Goal: Transaction & Acquisition: Download file/media

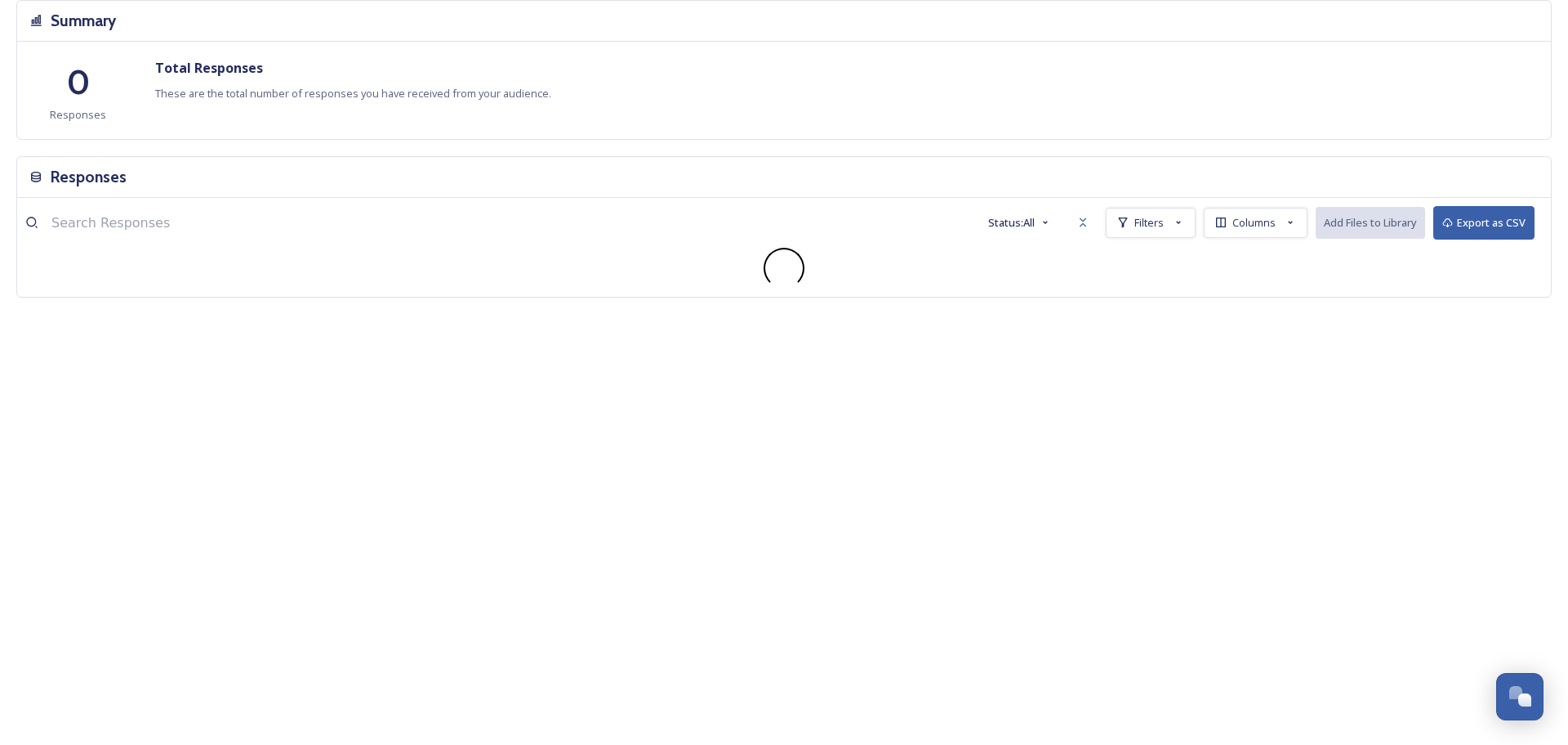
scroll to position [6409, 0]
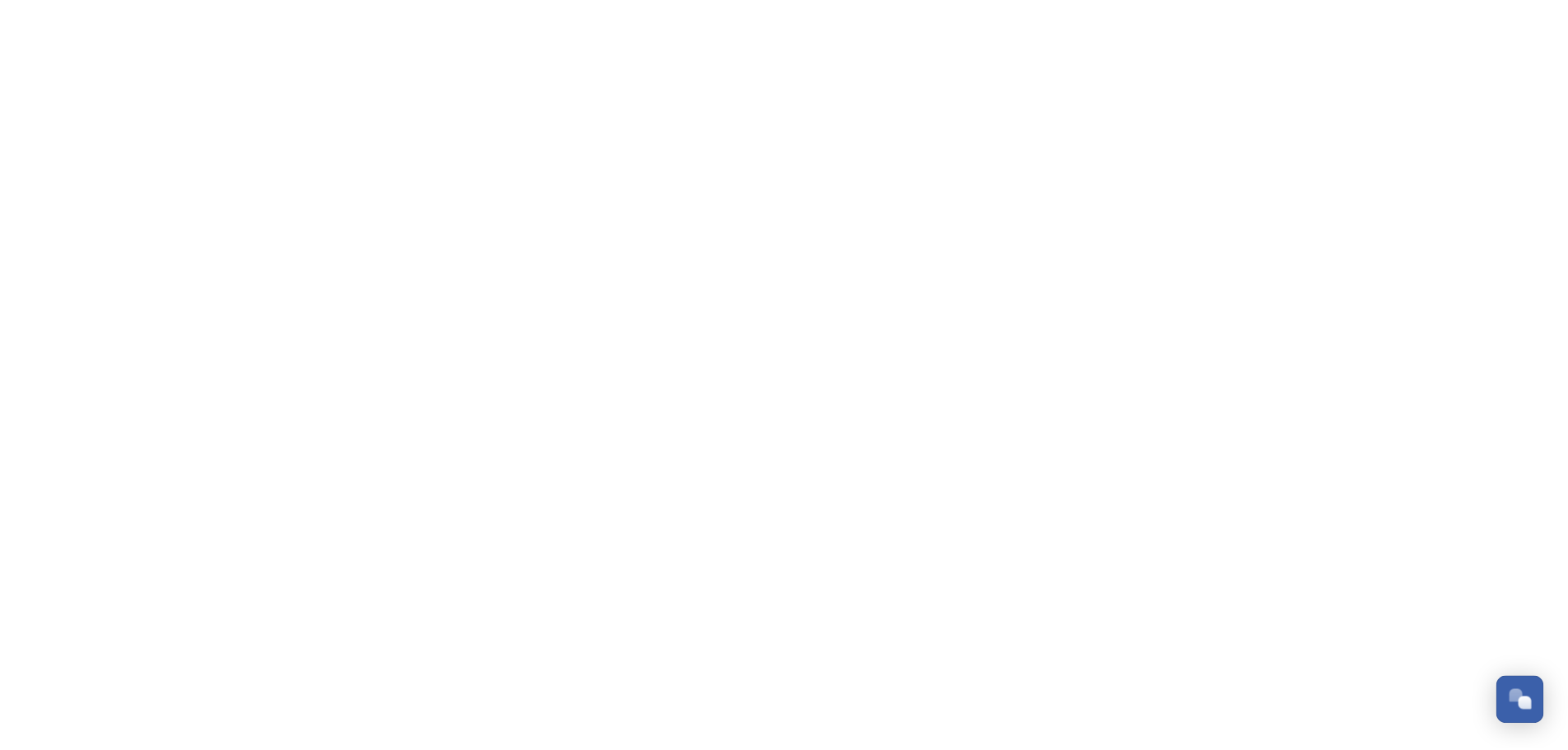
scroll to position [6452, 0]
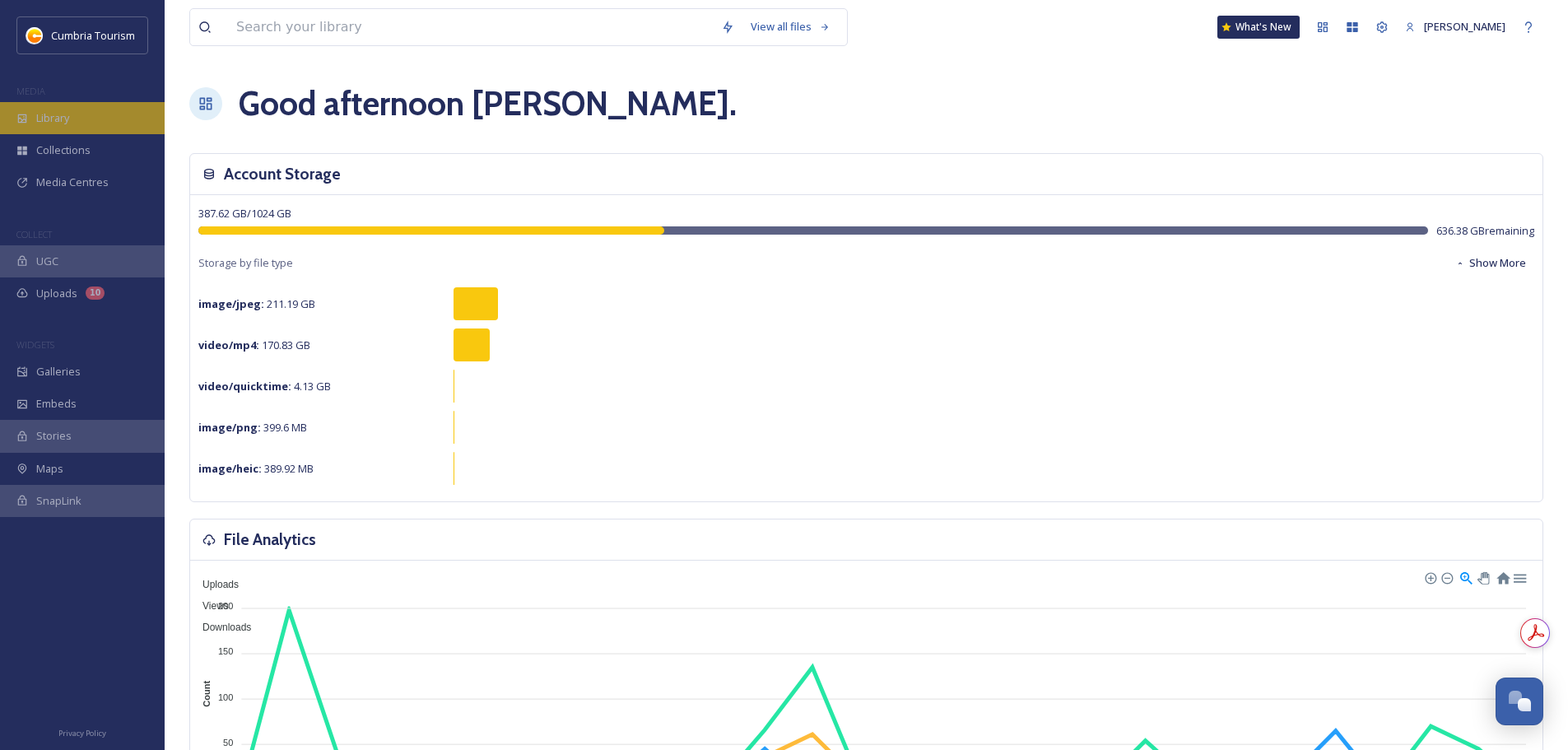
click at [130, 115] on div "Library" at bounding box center [82, 118] width 165 height 32
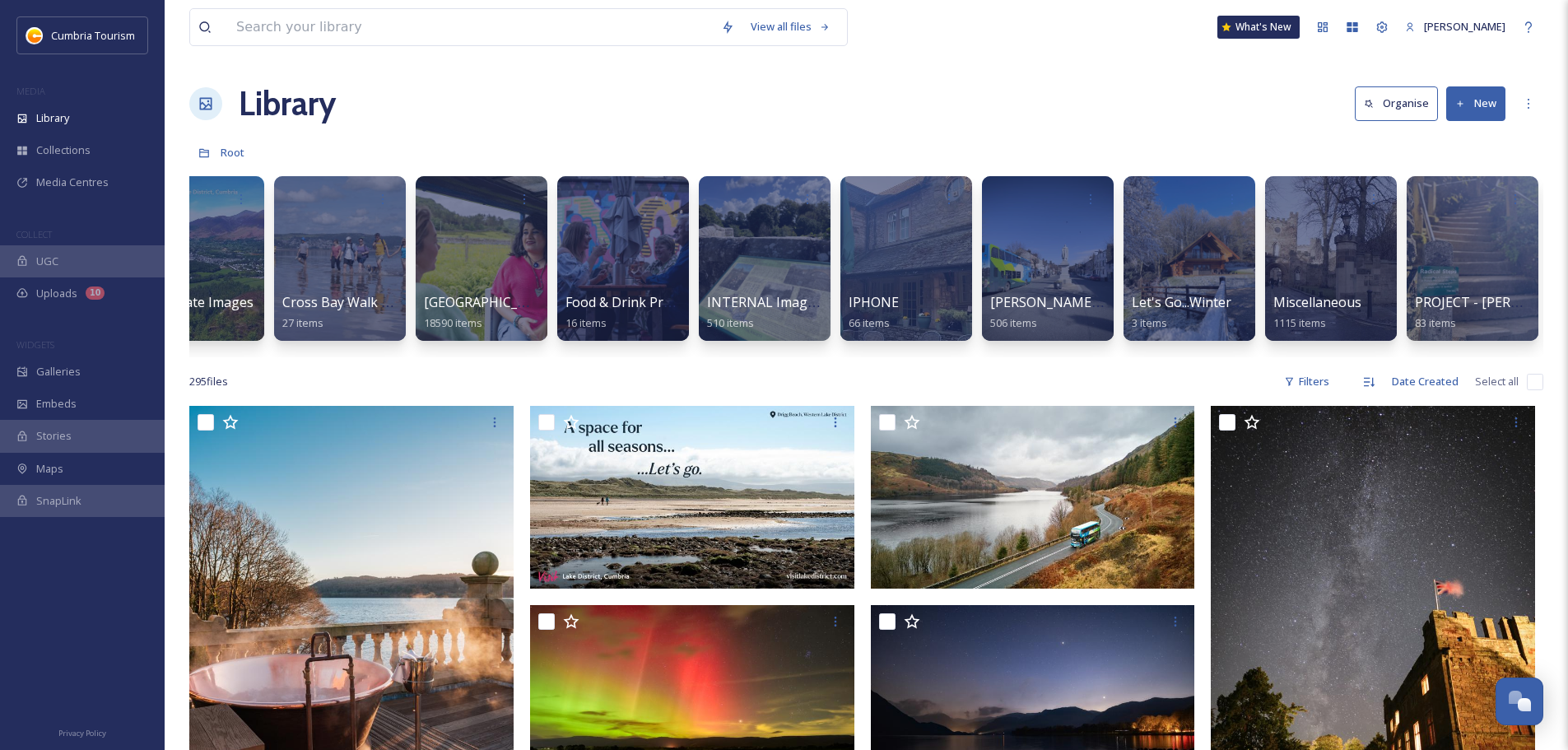
scroll to position [0, 895]
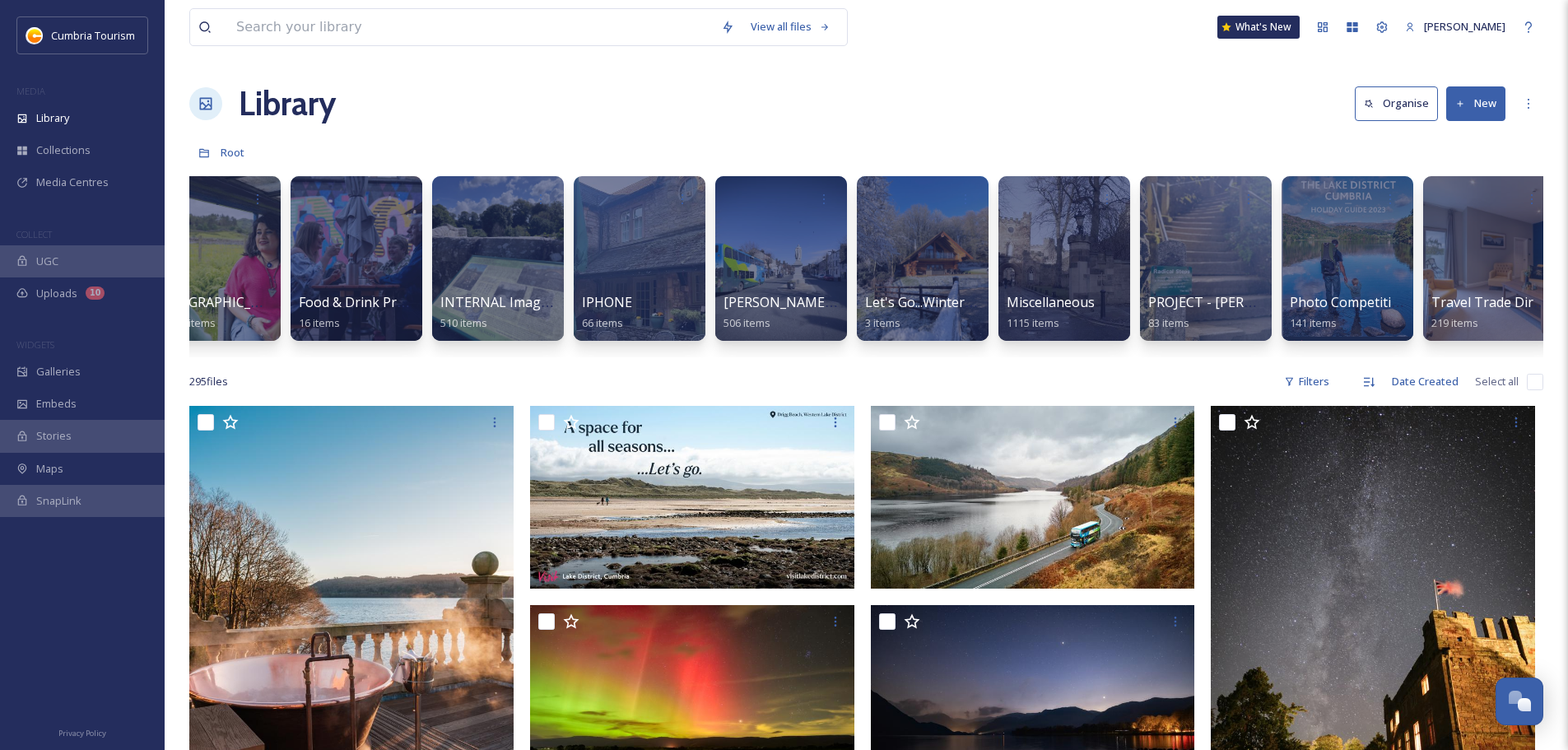
drag, startPoint x: 803, startPoint y: 353, endPoint x: 498, endPoint y: 351, distance: 305.0
click at [498, 351] on div "2025 Rail Photos 85 items 2025 Recruitment - [PERSON_NAME] 560 items AGM 2025 9…" at bounding box center [866, 262] width 1354 height 189
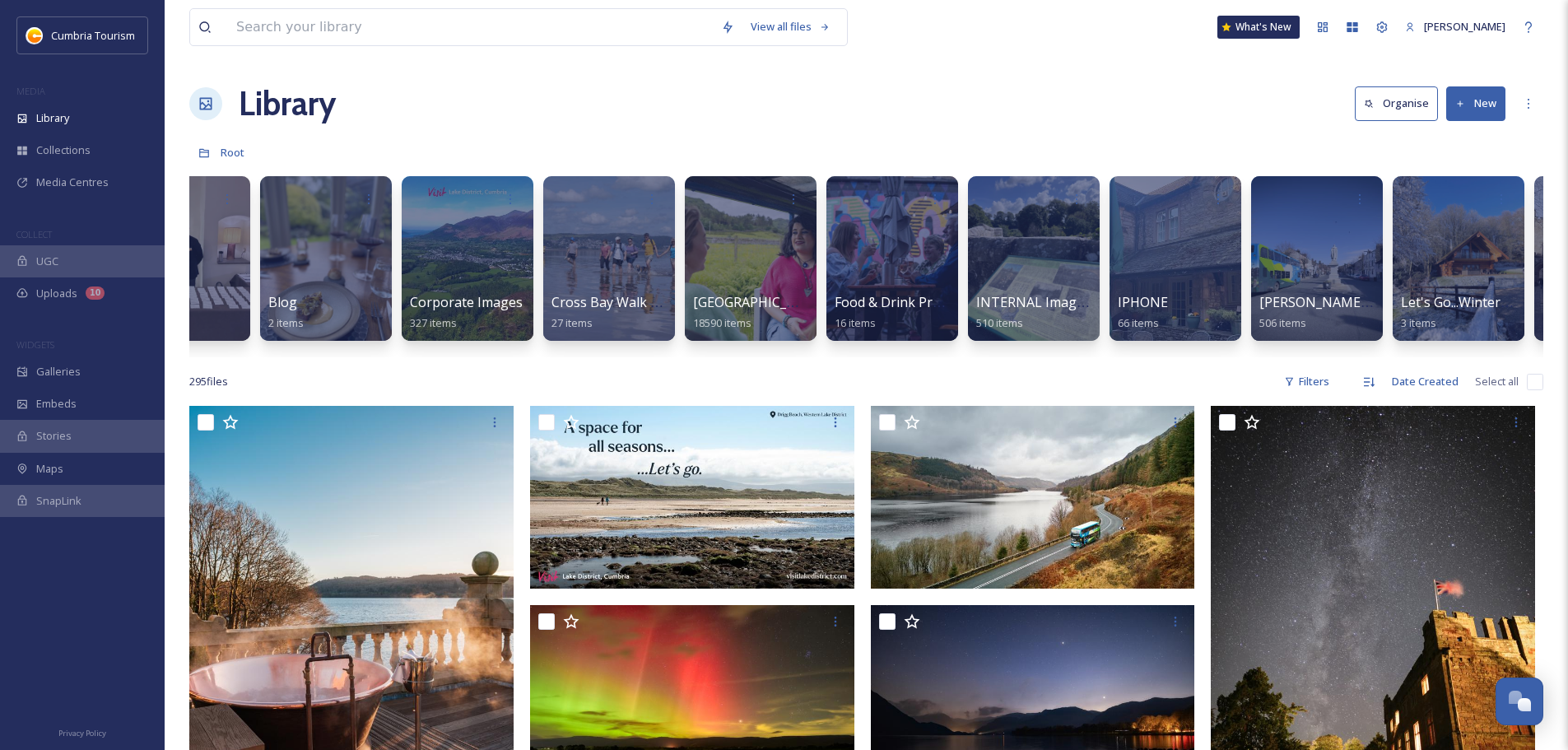
scroll to position [0, 0]
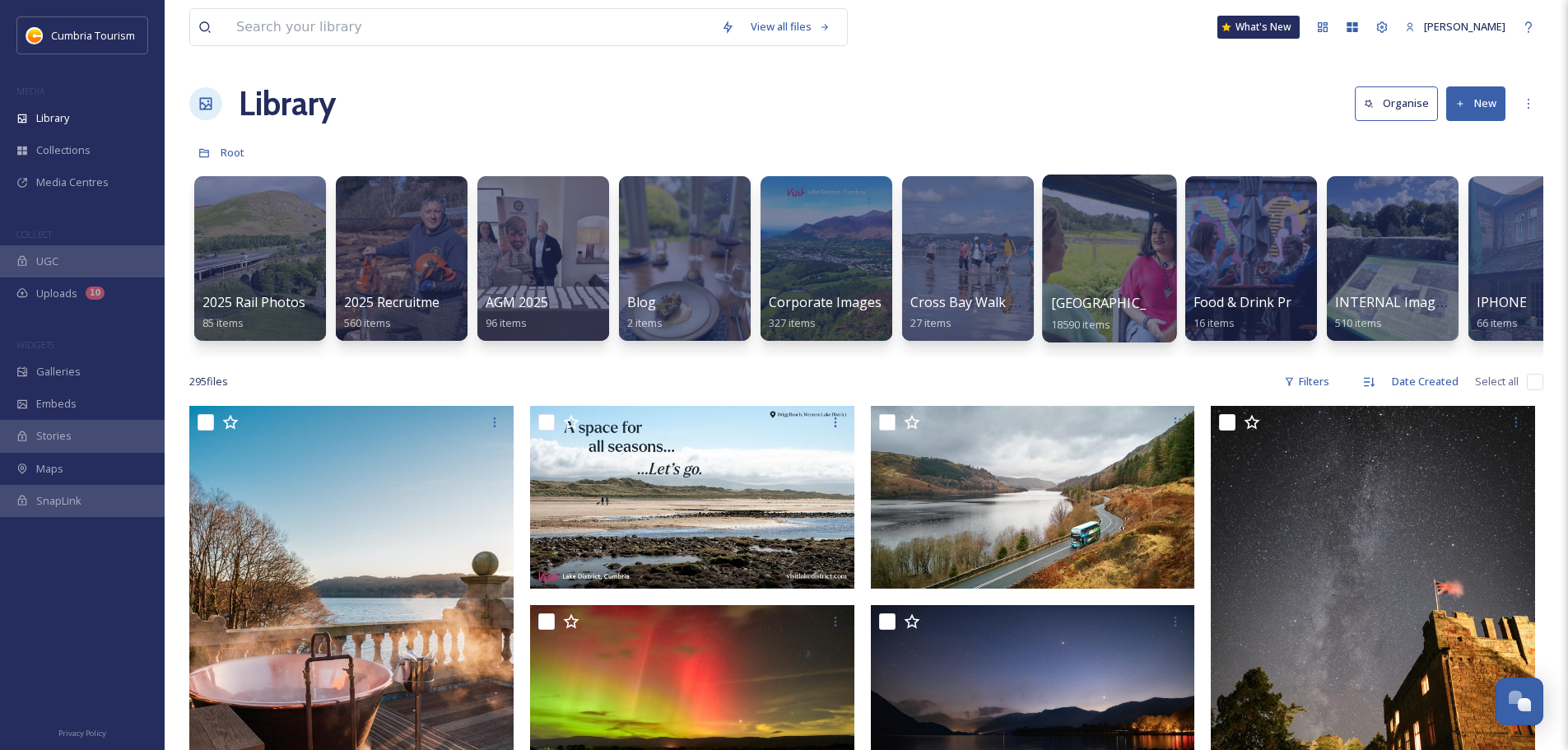
click at [1122, 300] on span "[GEOGRAPHIC_DATA]" at bounding box center [1118, 302] width 135 height 18
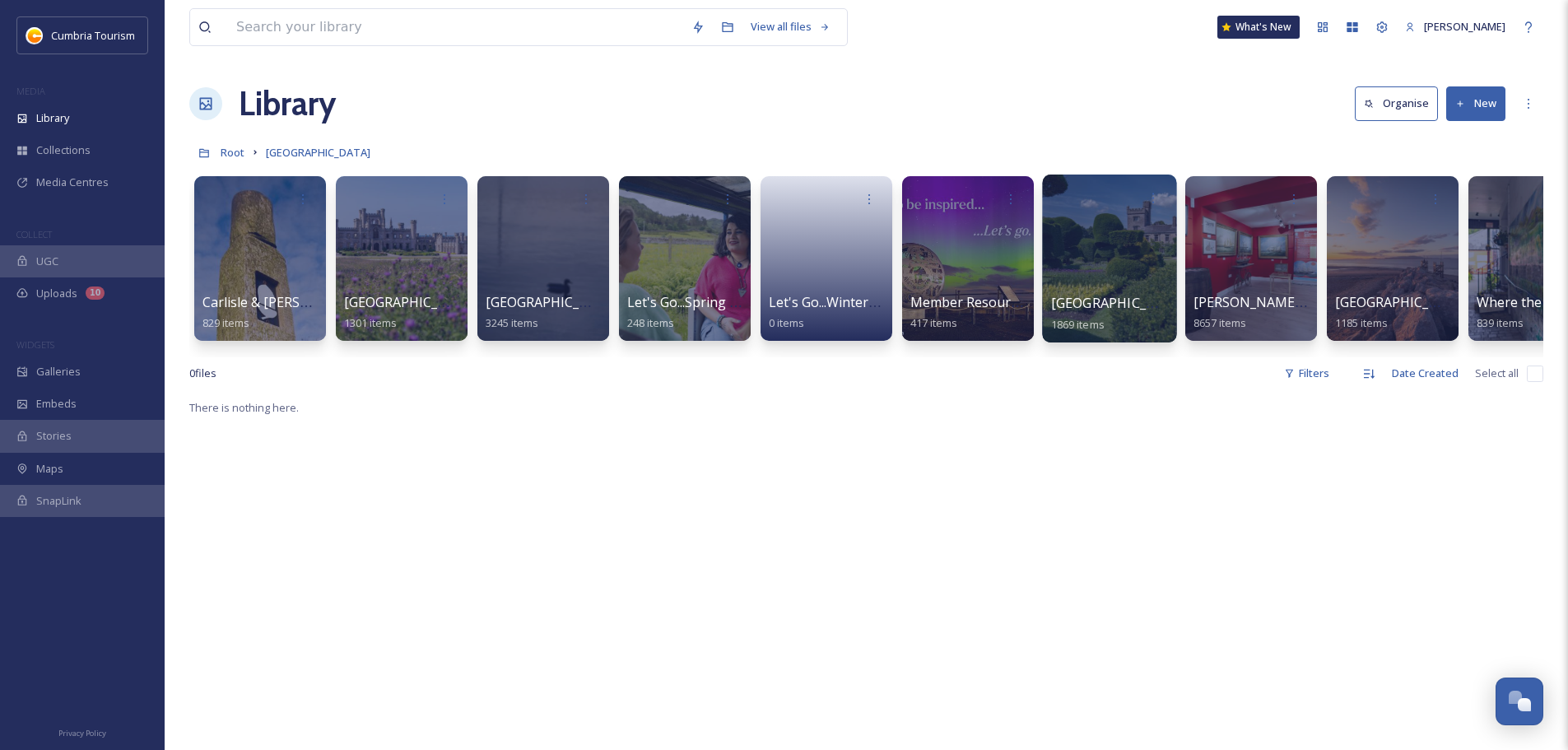
click at [1064, 314] on link "Morecambe Bay 1869 items" at bounding box center [1118, 313] width 135 height 37
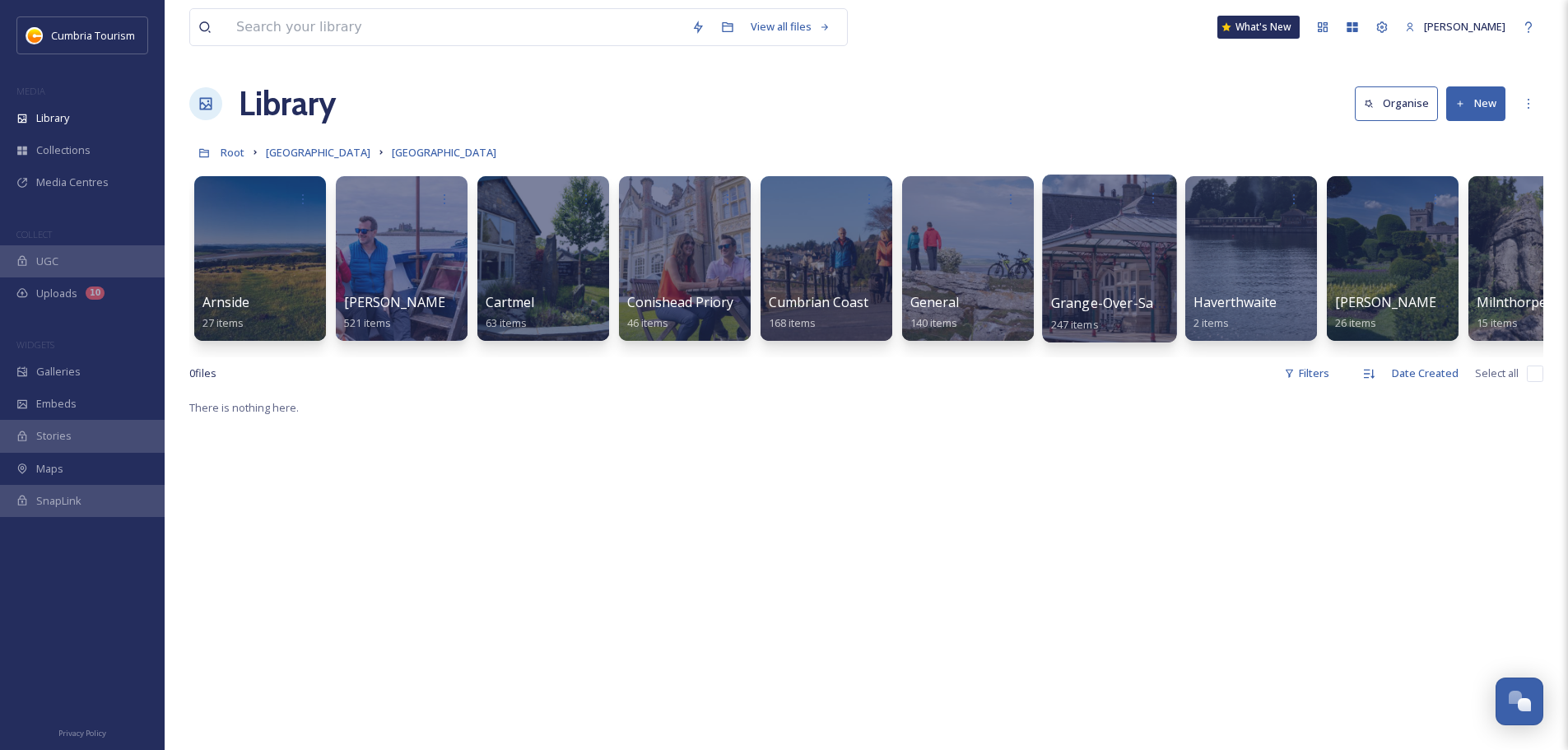
click at [1076, 313] on div "Grange-Over-Sands 247 items" at bounding box center [1109, 314] width 118 height 42
click at [1099, 296] on span "Grange-Over-Sands" at bounding box center [1113, 302] width 125 height 18
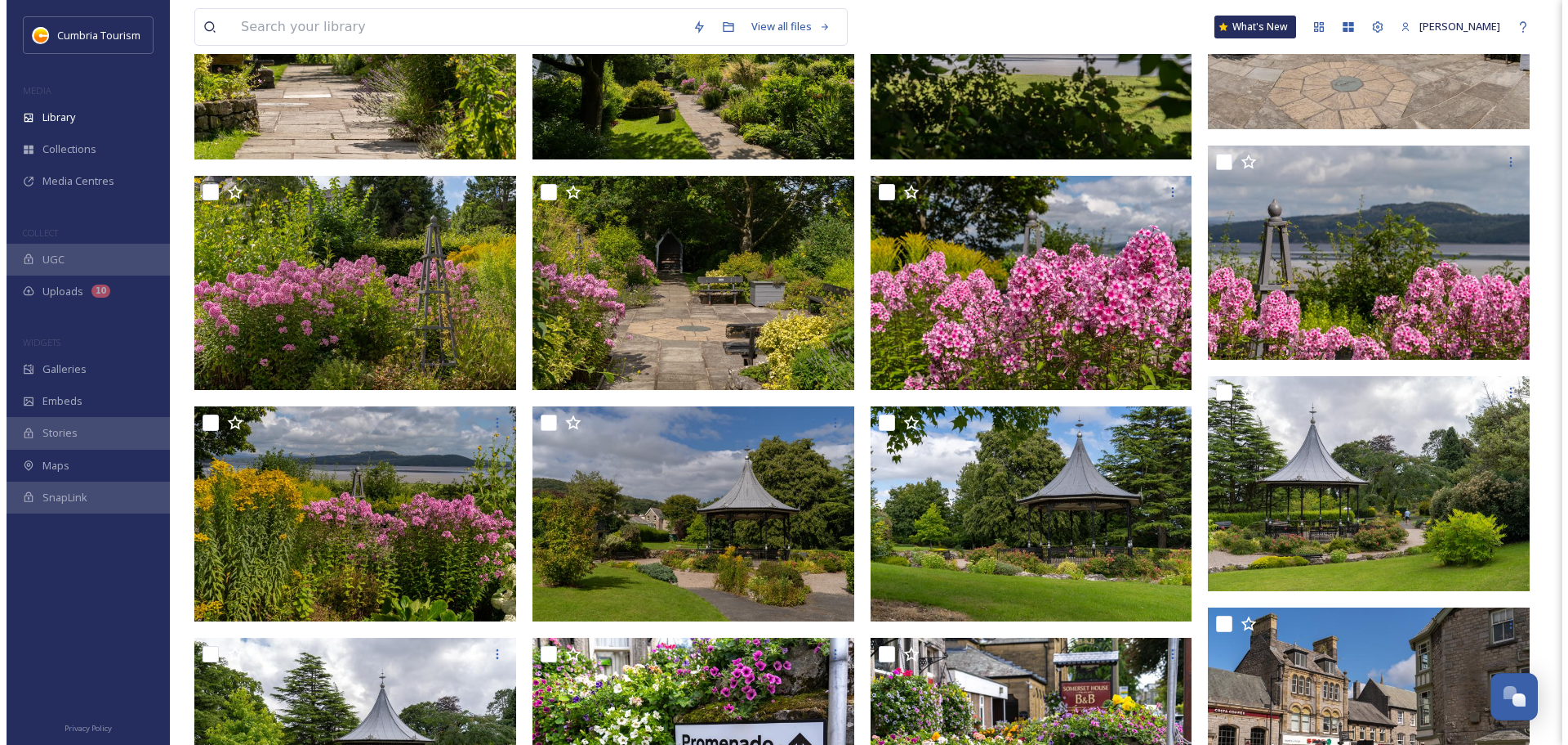
scroll to position [2056, 0]
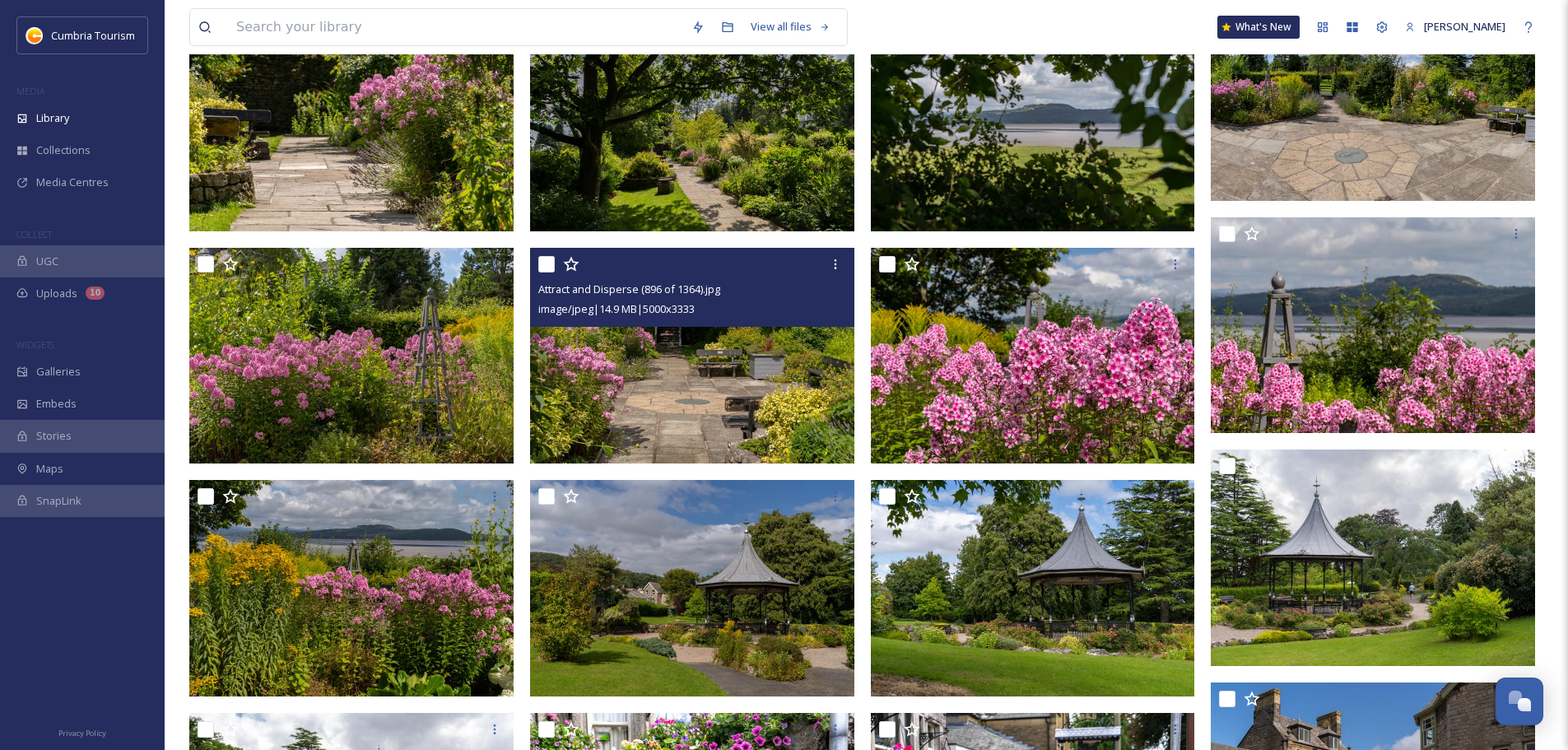
click at [740, 384] on img at bounding box center [692, 356] width 324 height 216
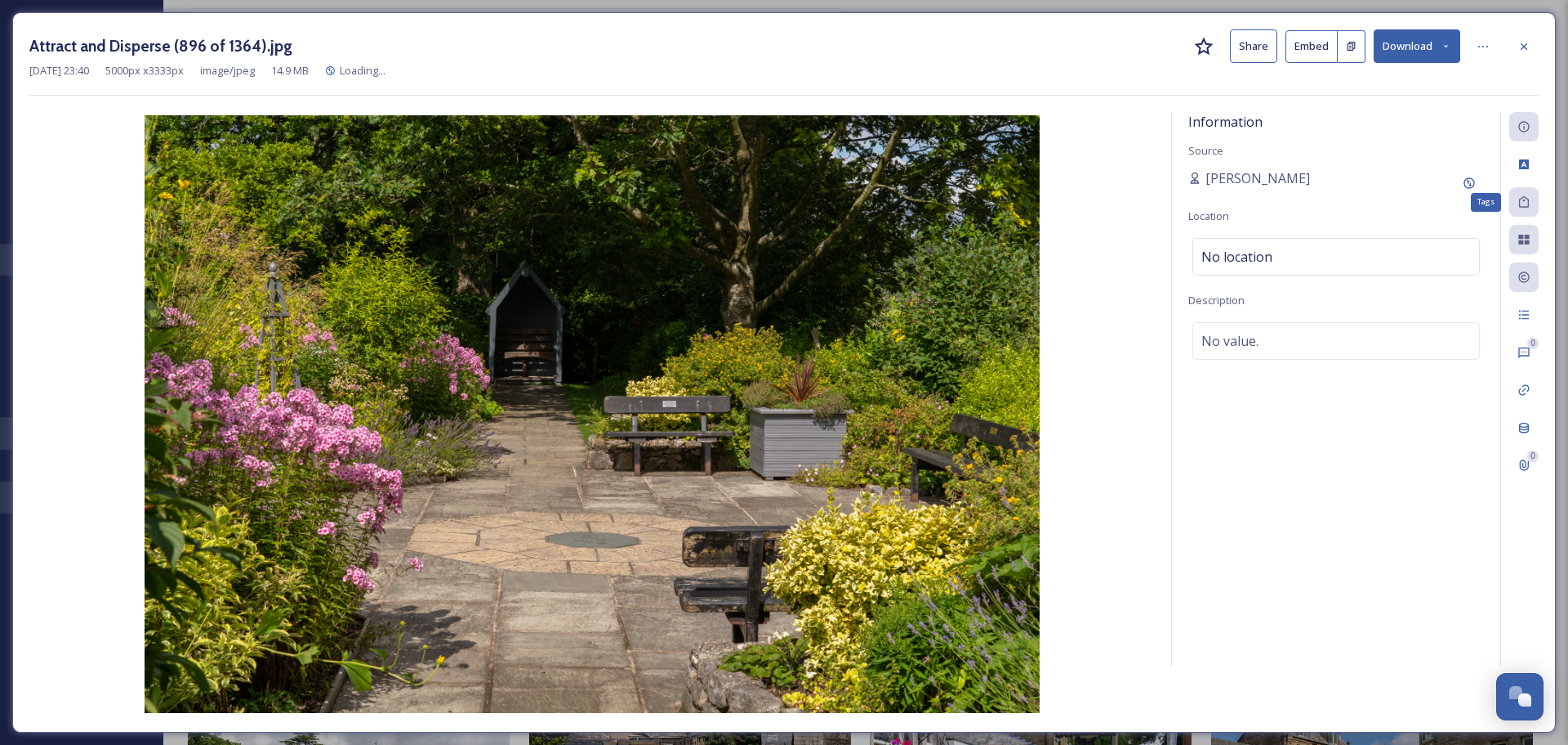
click at [1522, 206] on icon at bounding box center [1524, 201] width 13 height 13
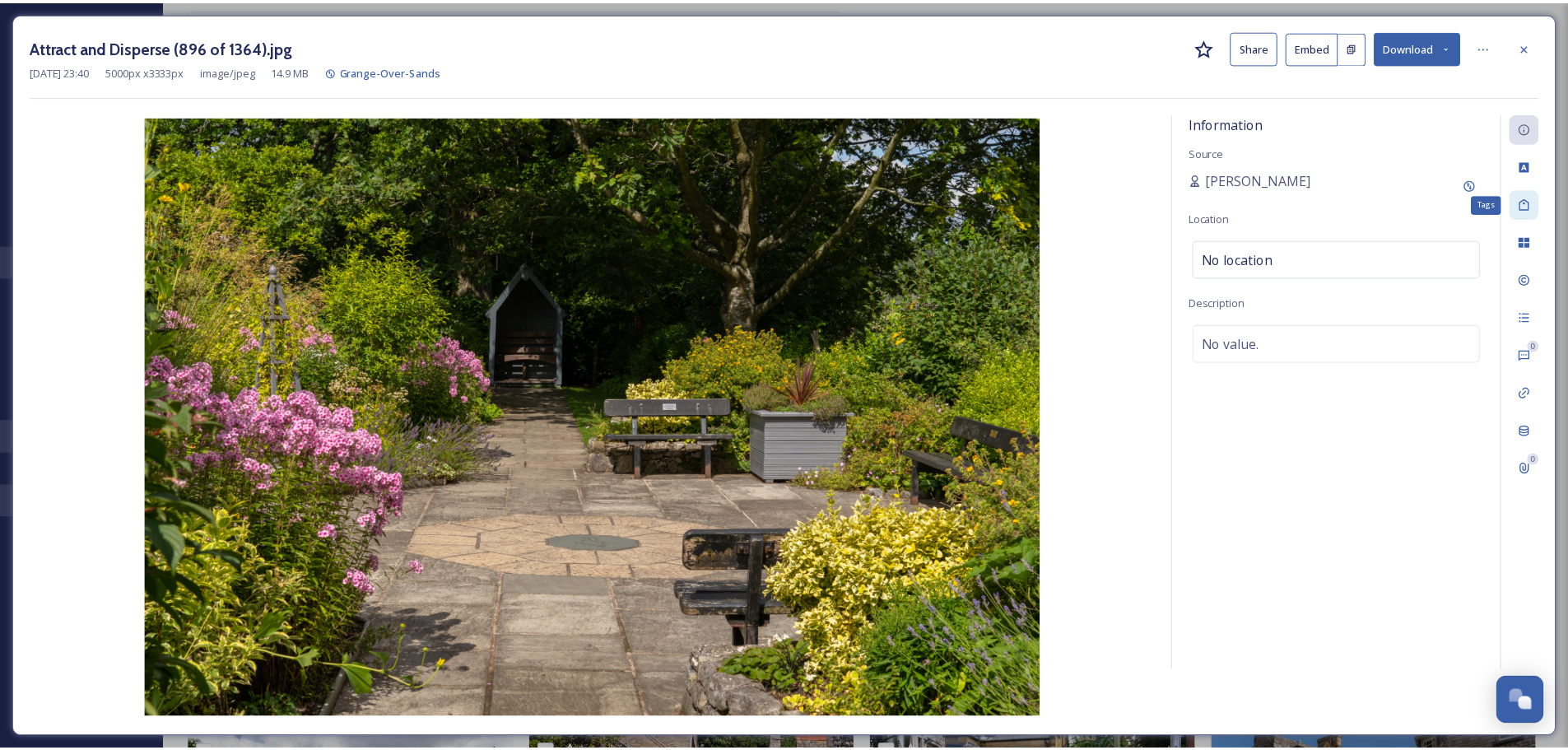
scroll to position [2089, 0]
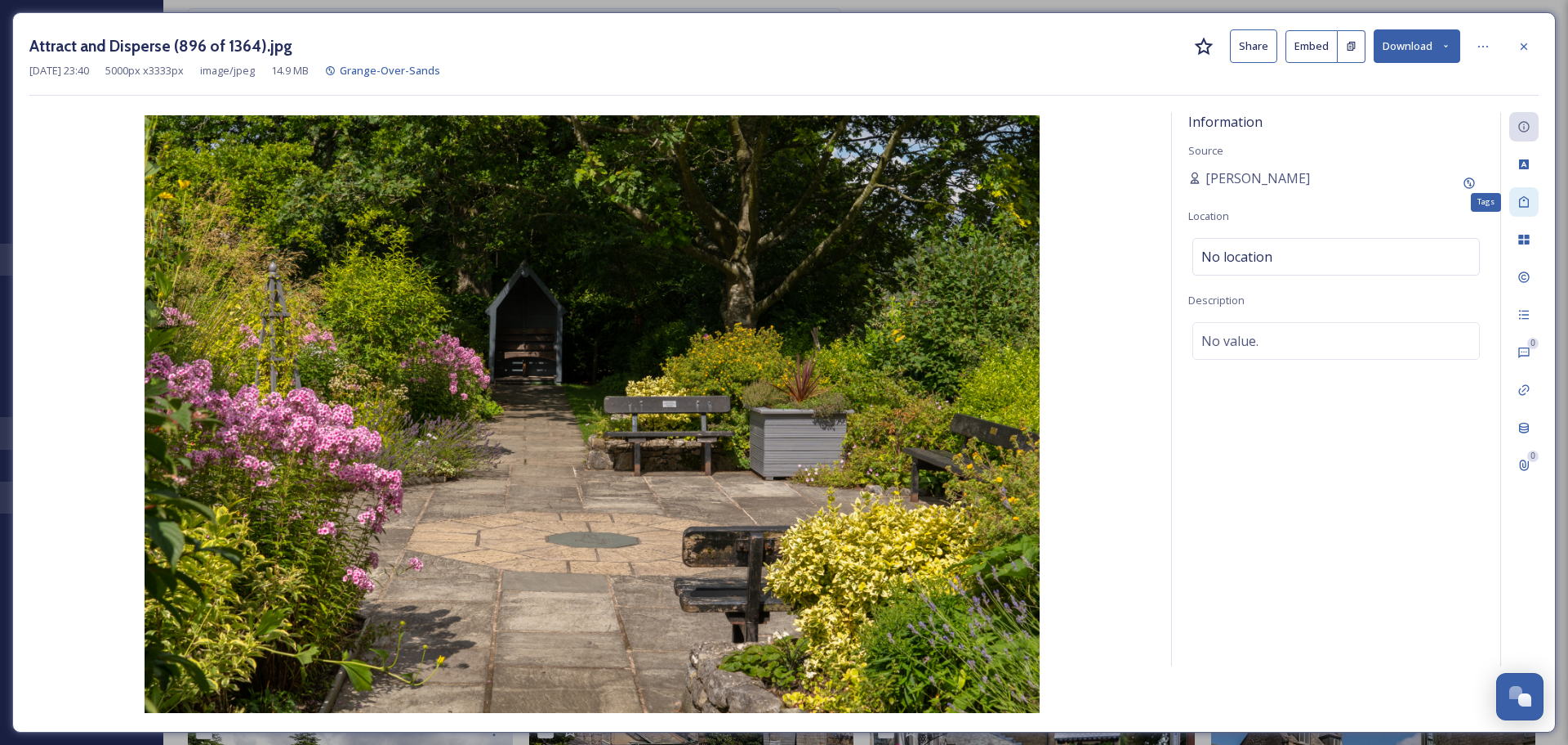
click at [1522, 206] on icon at bounding box center [1524, 201] width 13 height 13
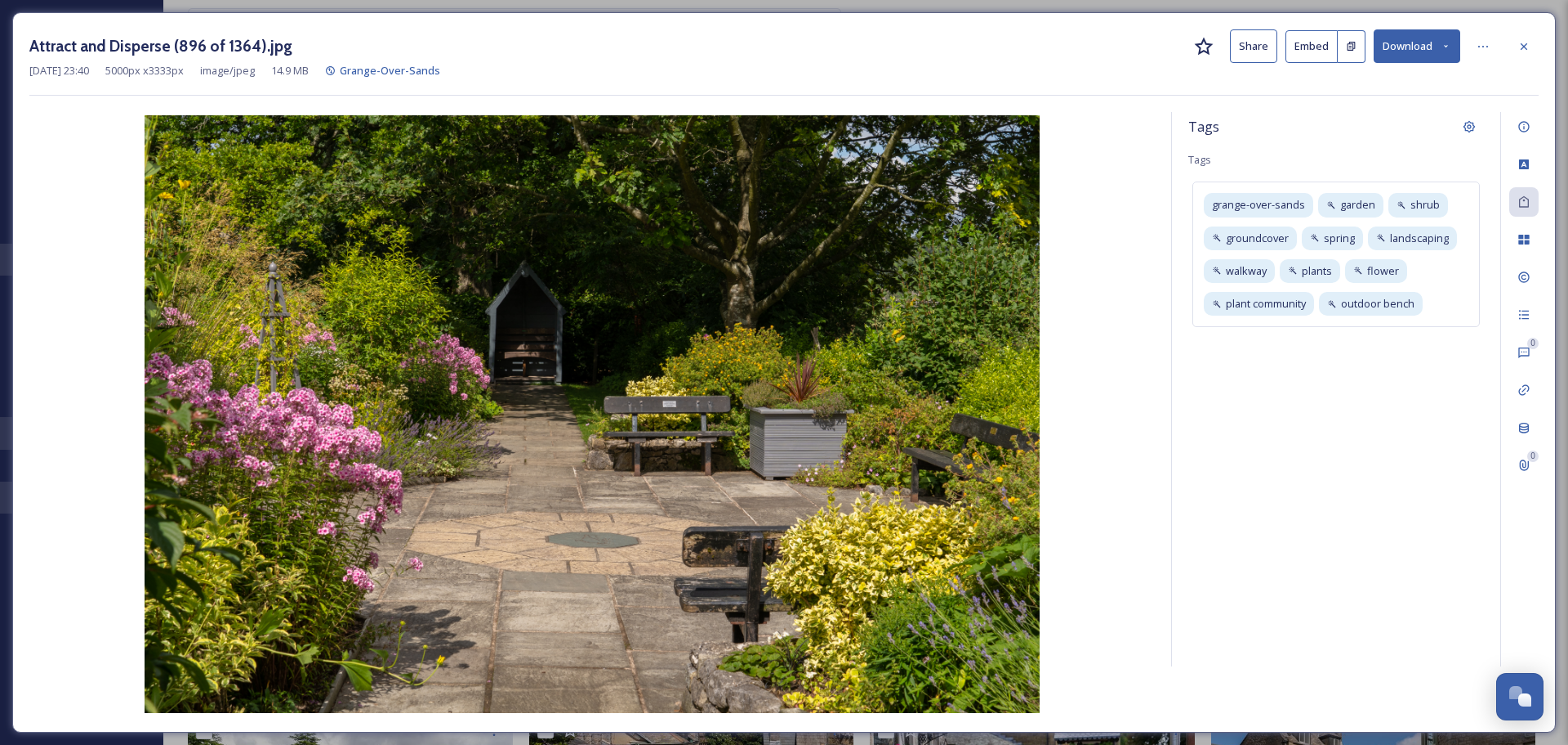
click at [1400, 50] on button "Download" at bounding box center [1417, 46] width 87 height 33
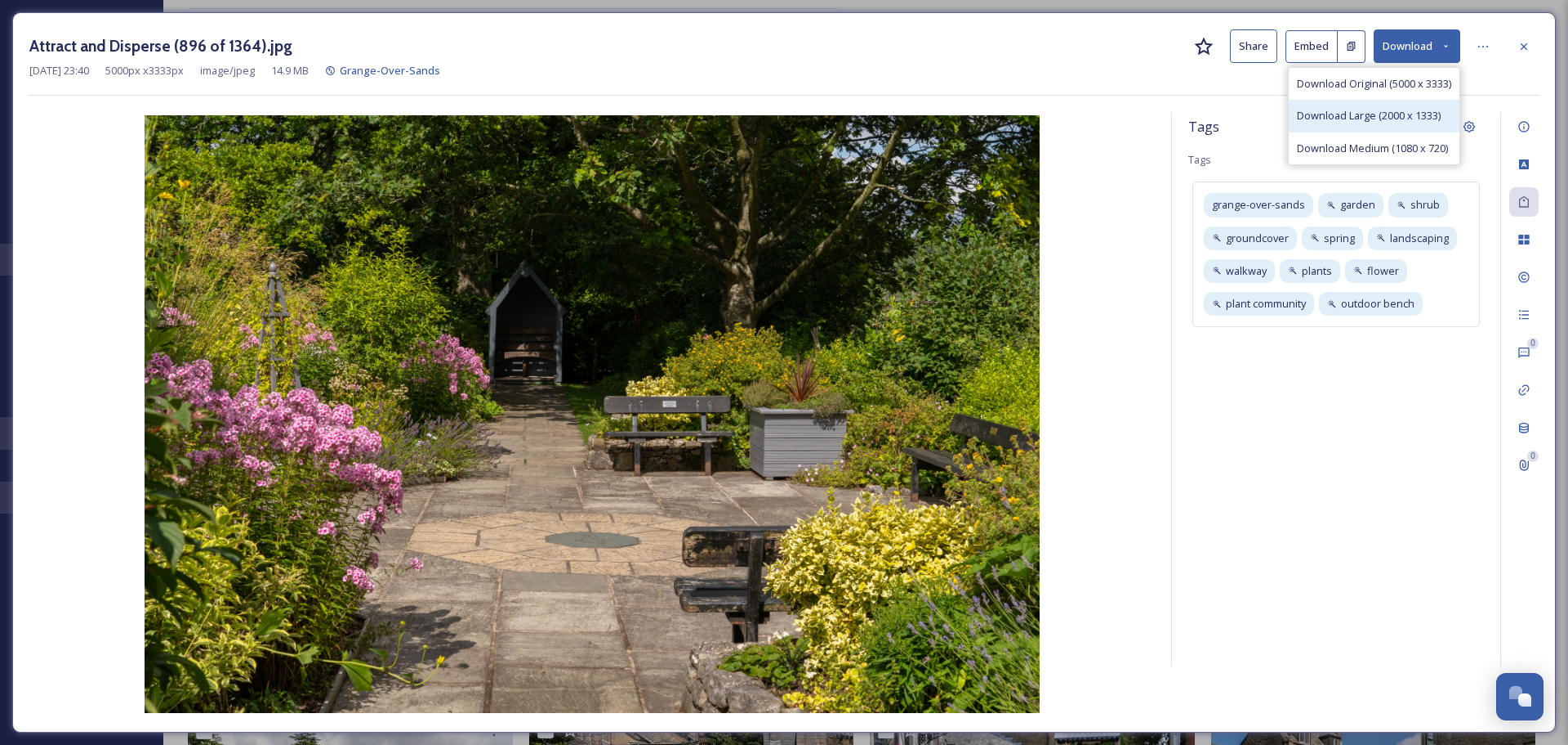
click at [1378, 105] on div "Download Large (2000 x 1333)" at bounding box center [1374, 115] width 171 height 31
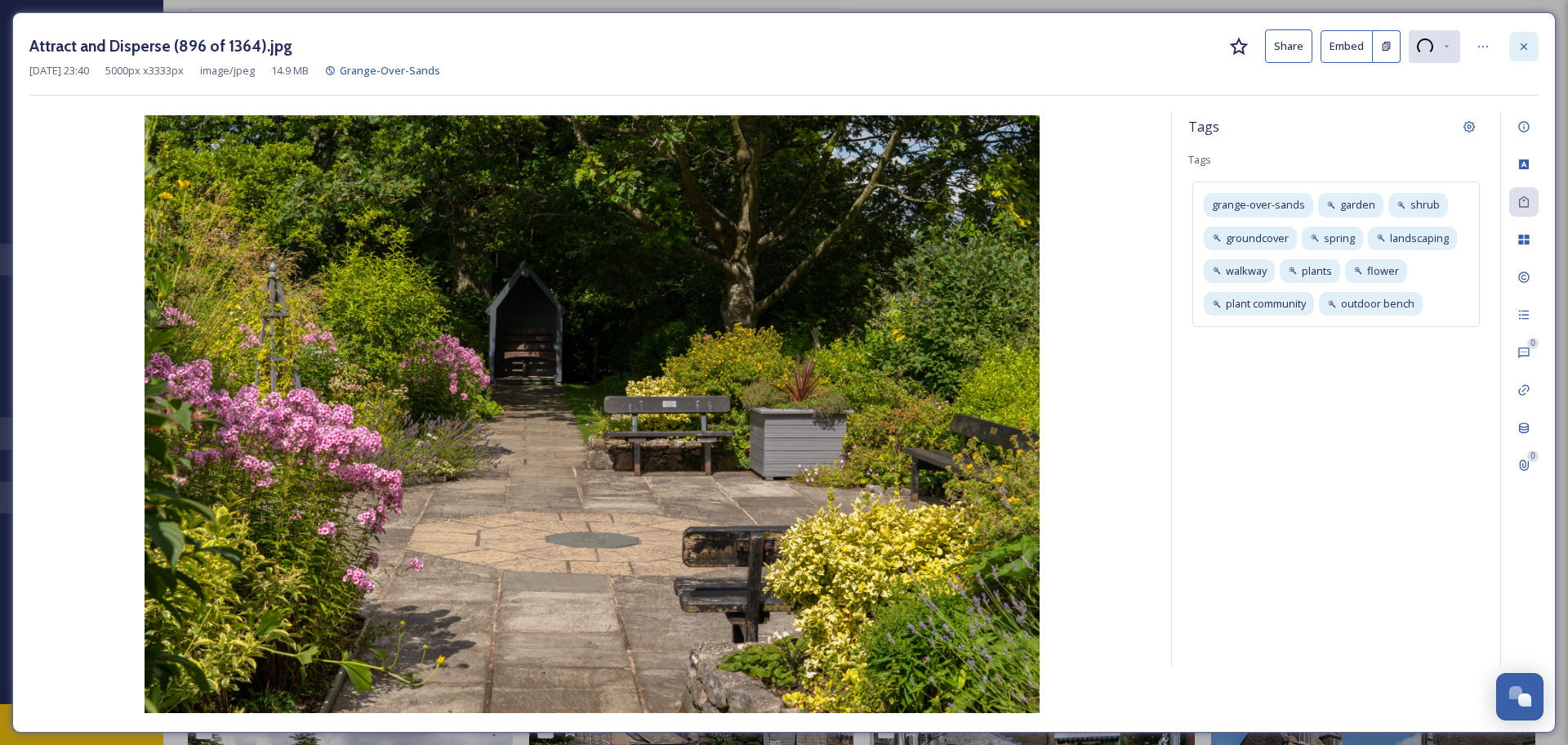
click at [1520, 41] on icon at bounding box center [1524, 46] width 13 height 13
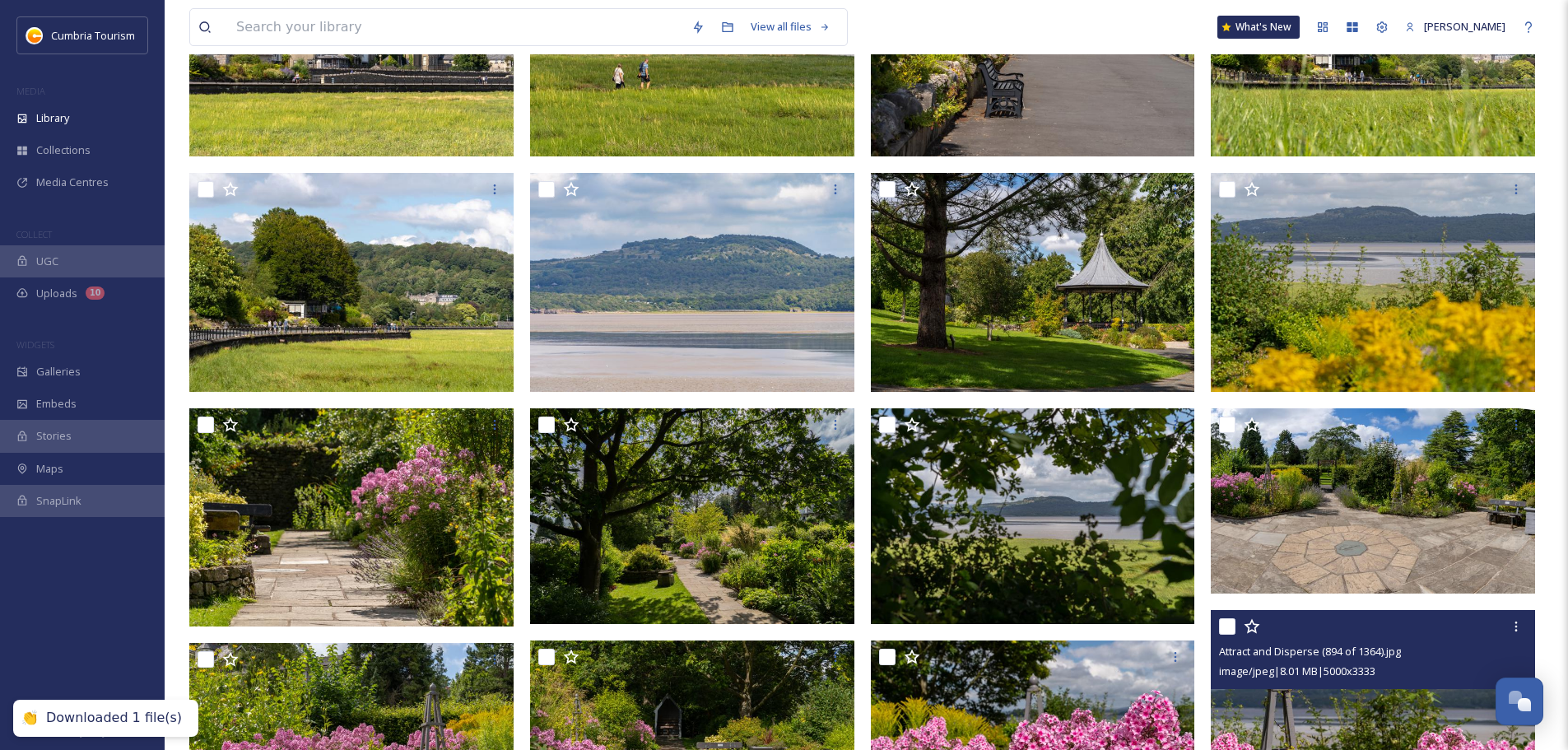
scroll to position [1676, 0]
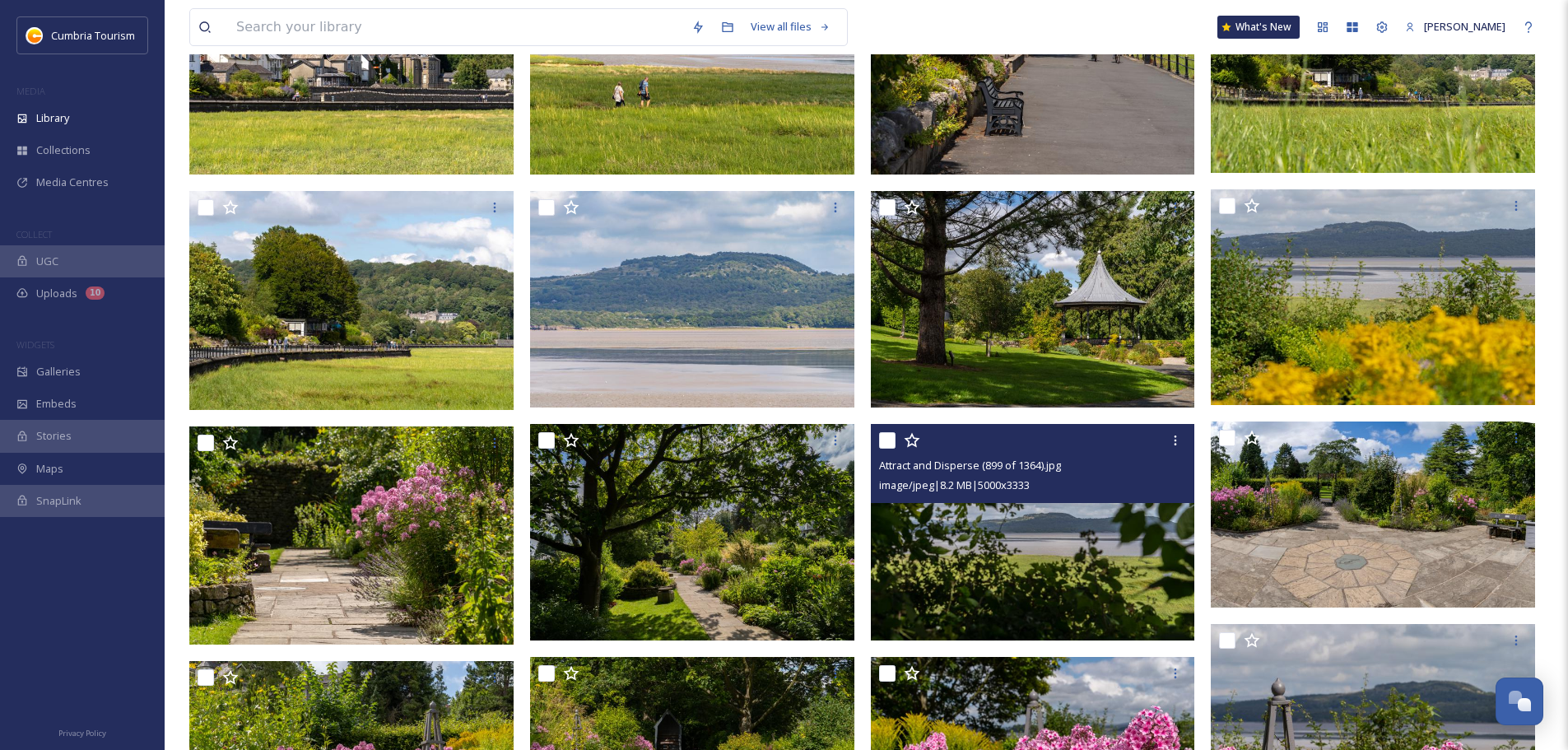
click at [1063, 566] on img at bounding box center [1033, 532] width 324 height 216
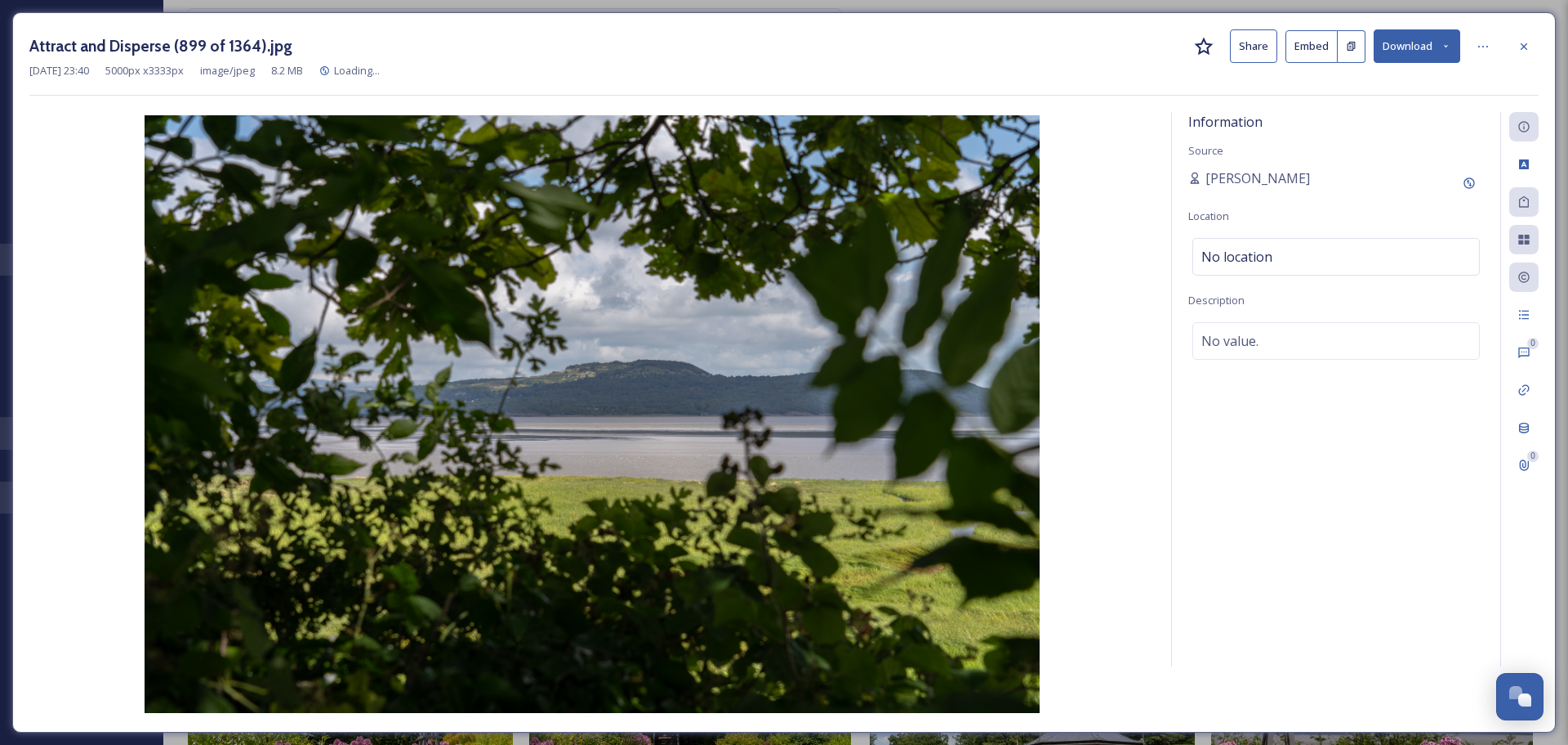
click at [1426, 50] on button "Download" at bounding box center [1417, 46] width 87 height 33
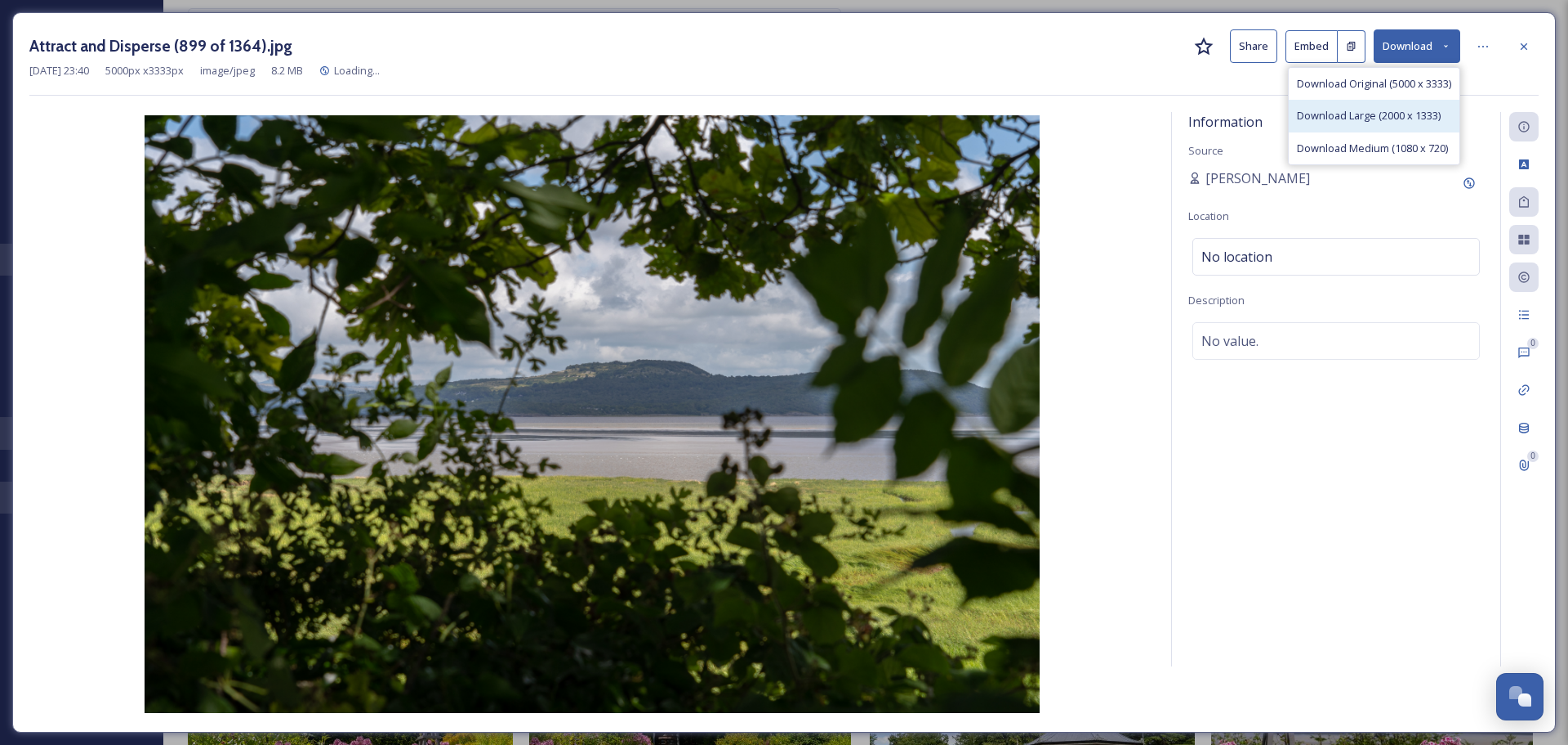
click at [1368, 112] on span "Download Large (2000 x 1333)" at bounding box center [1369, 116] width 144 height 16
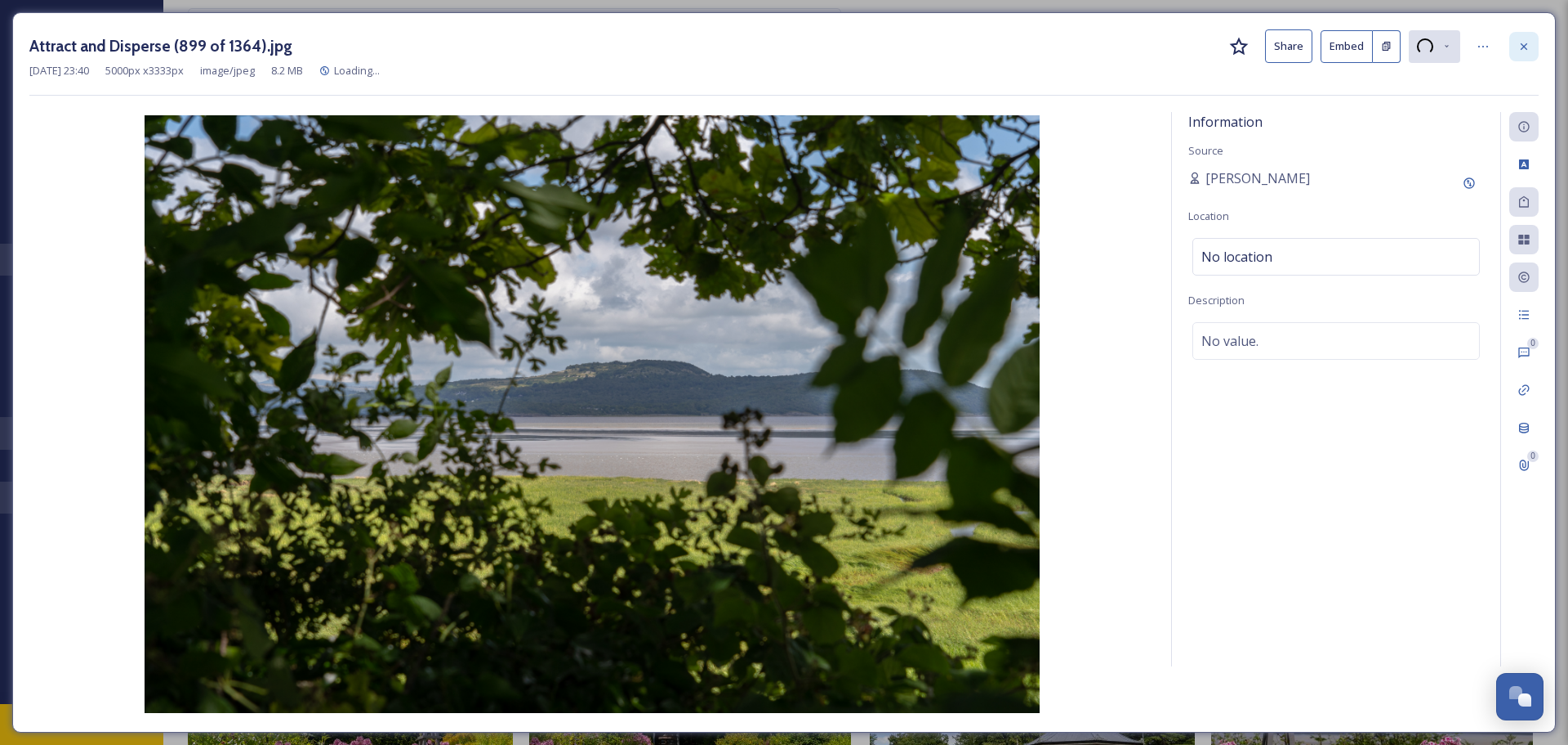
click at [1525, 46] on icon at bounding box center [1524, 45] width 7 height 7
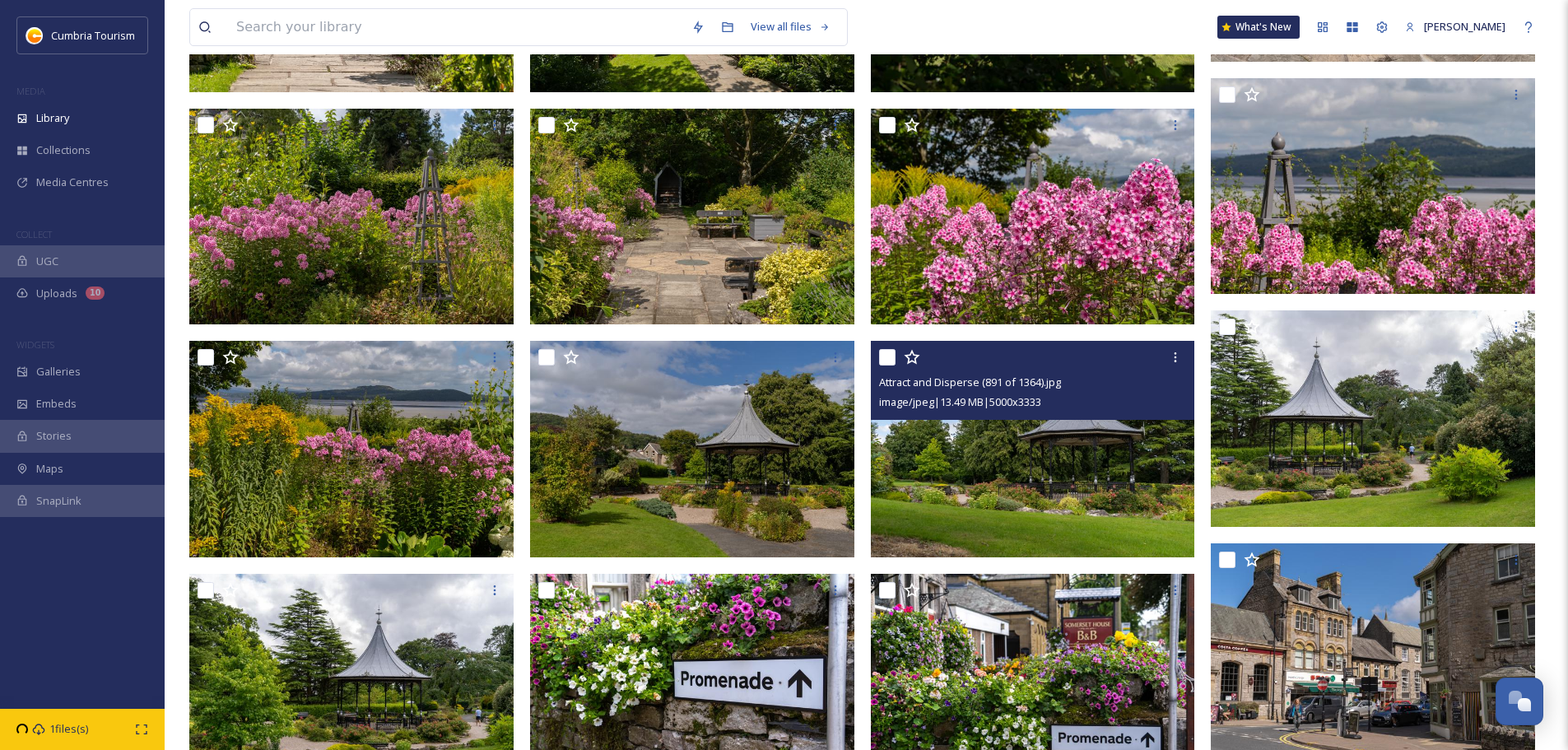
scroll to position [2253, 0]
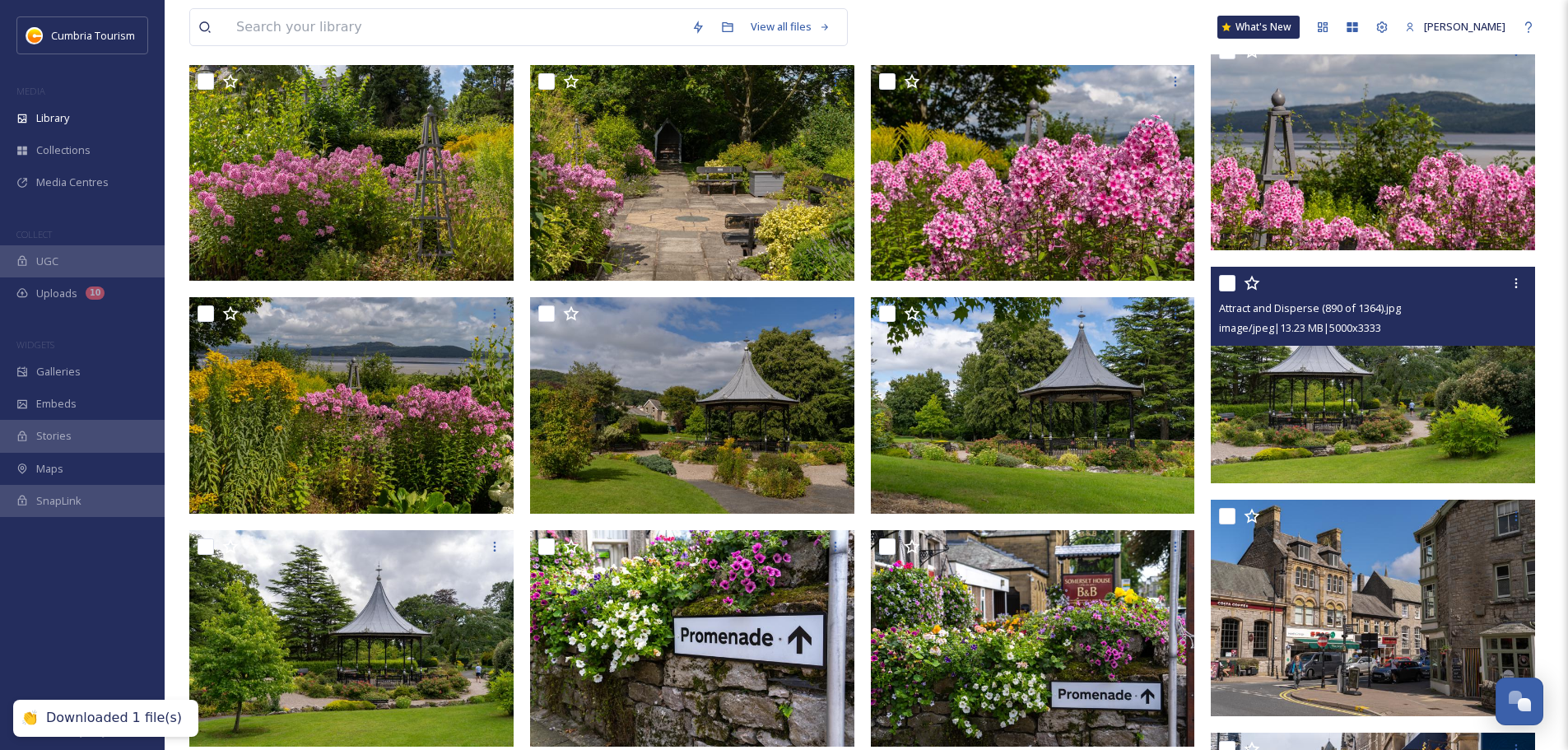
click at [1370, 415] on img at bounding box center [1373, 375] width 324 height 216
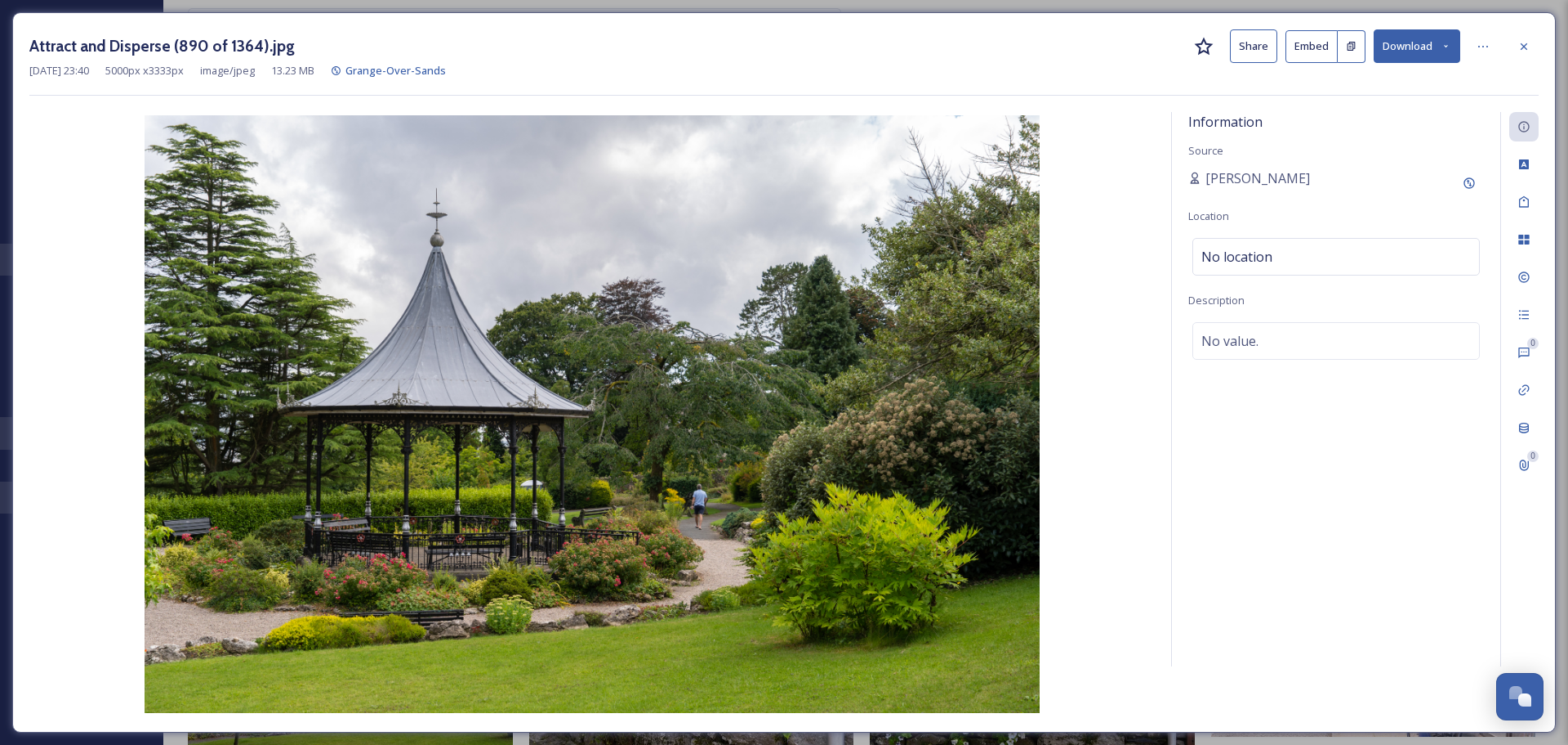
click at [1029, 47] on div "Attract and Disperse (890 of 1364).jpg Share Embed Download" at bounding box center [784, 46] width 1510 height 33
click at [1422, 49] on button "Download" at bounding box center [1417, 46] width 87 height 33
click at [1391, 108] on span "Download Large (2000 x 1333)" at bounding box center [1369, 116] width 144 height 16
click at [1520, 50] on icon at bounding box center [1524, 46] width 13 height 13
